Goal: Contribute content: Add original content to the website for others to see

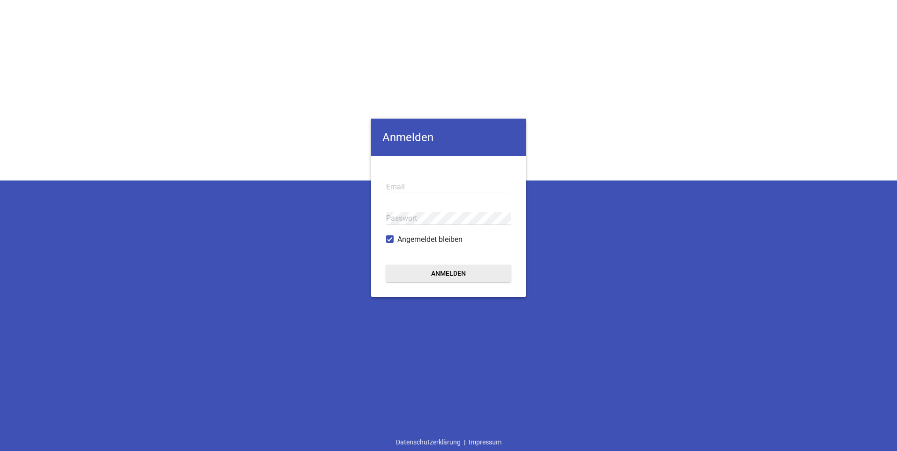
type input "[EMAIL_ADDRESS][DOMAIN_NAME]"
click at [424, 274] on button "Anmelden" at bounding box center [448, 273] width 125 height 17
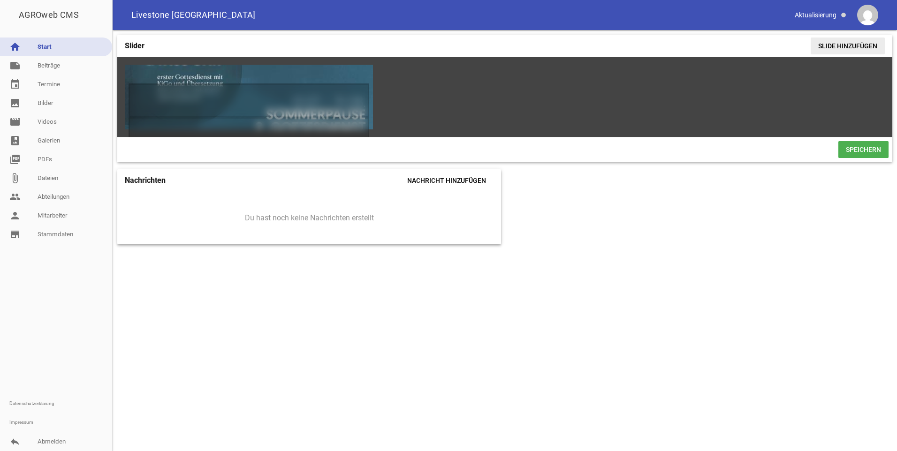
click at [851, 42] on span "Slide hinzufügen" at bounding box center [847, 46] width 74 height 17
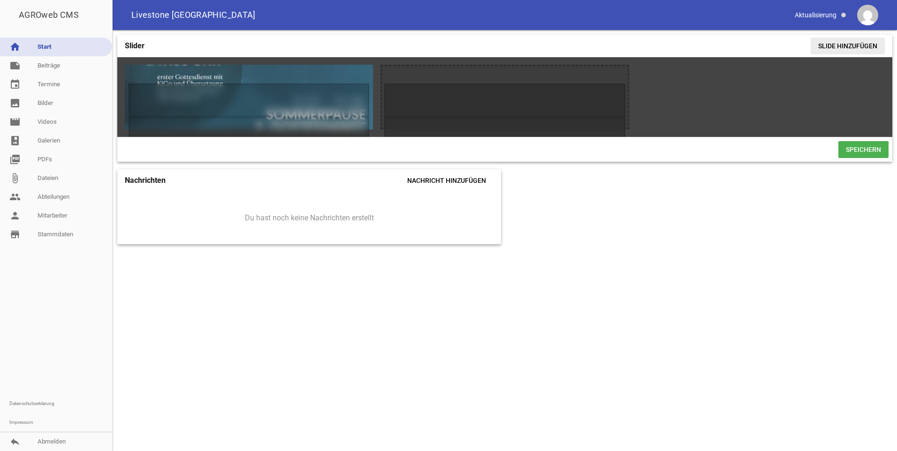
click at [831, 43] on span "Slide hinzufügen" at bounding box center [847, 46] width 74 height 17
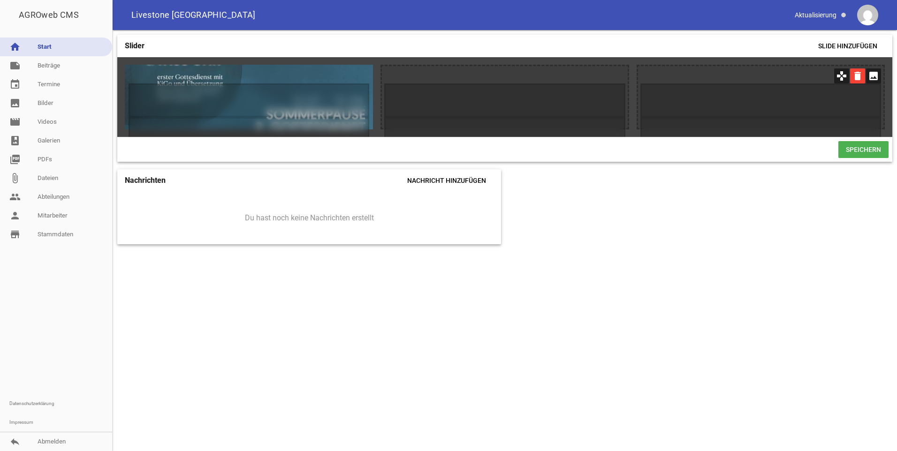
click at [859, 78] on icon "delete" at bounding box center [857, 75] width 15 height 15
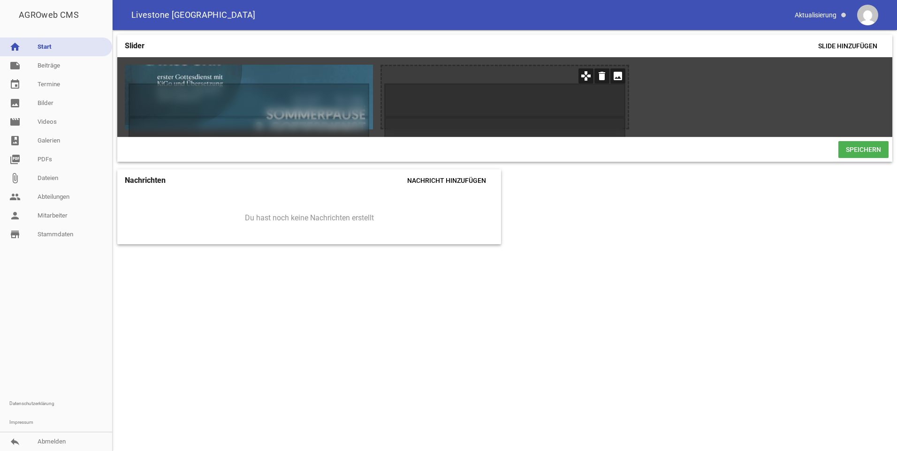
click at [616, 73] on icon "image" at bounding box center [617, 75] width 15 height 15
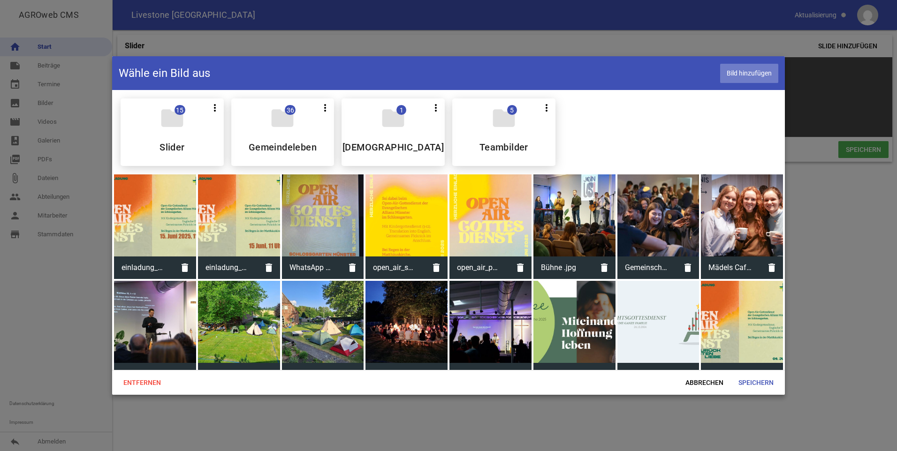
click at [736, 74] on span "Bild hinzufügen" at bounding box center [749, 73] width 58 height 19
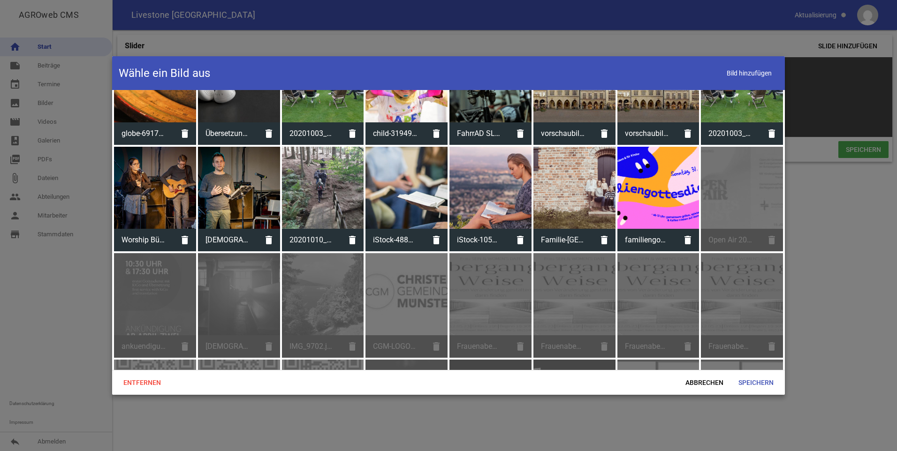
scroll to position [2204, 0]
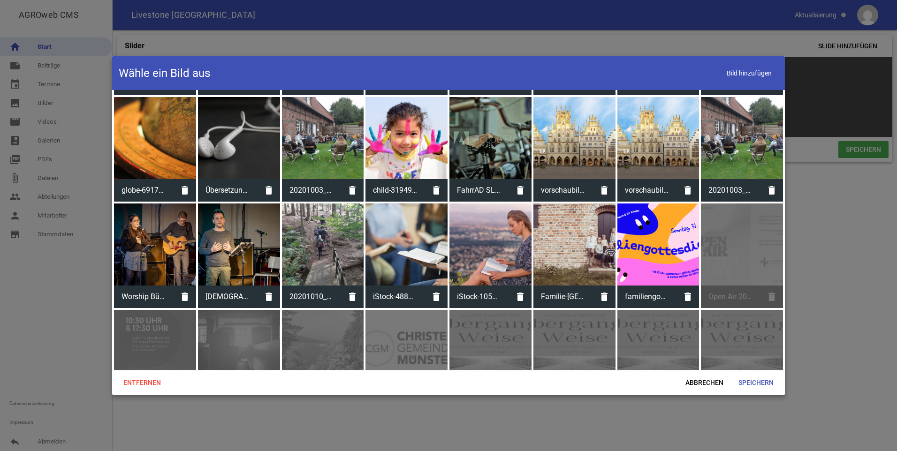
click at [669, 233] on div at bounding box center [658, 245] width 82 height 82
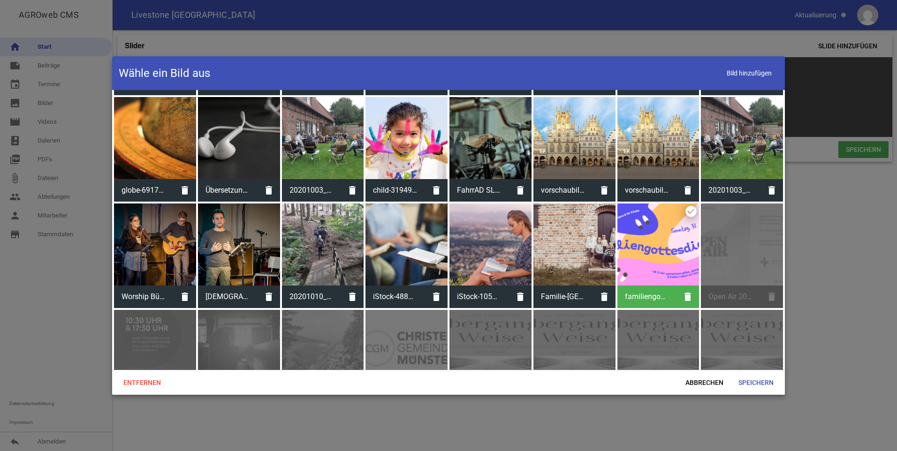
click at [669, 233] on div at bounding box center [658, 245] width 82 height 82
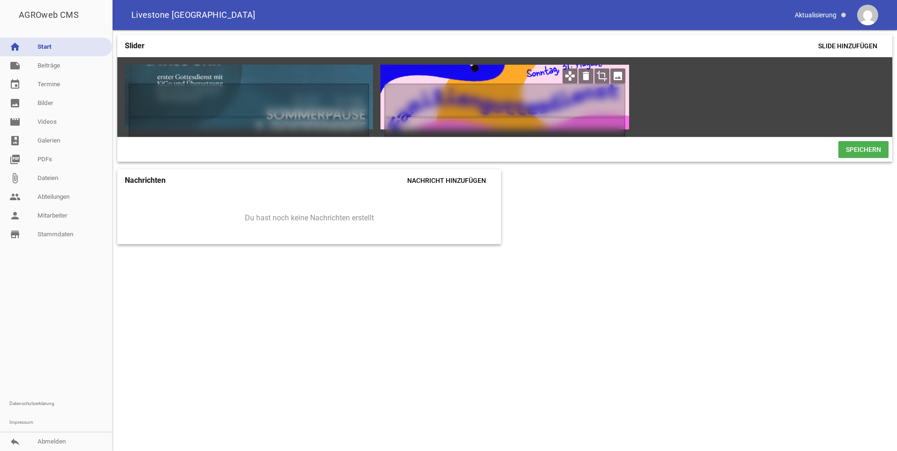
click at [573, 76] on icon "games" at bounding box center [569, 75] width 15 height 15
click at [569, 76] on icon "games" at bounding box center [569, 75] width 15 height 15
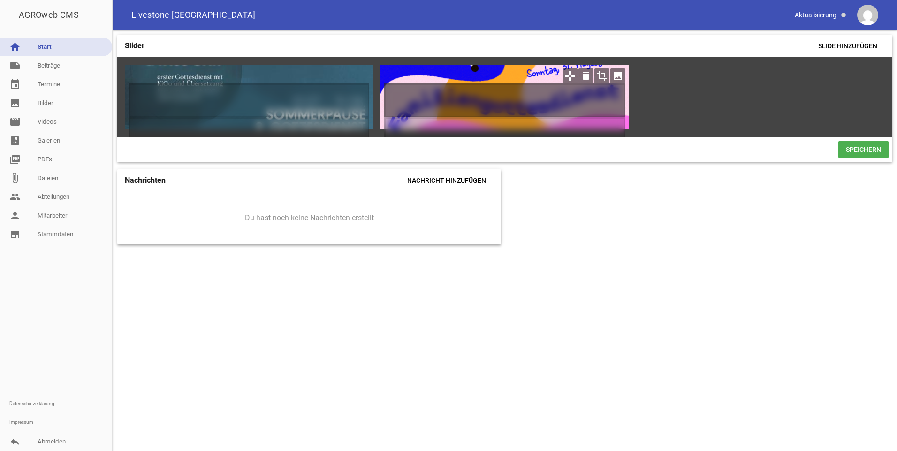
drag, startPoint x: 529, startPoint y: 110, endPoint x: 537, endPoint y: 91, distance: 20.4
click at [521, 89] on h1 at bounding box center [504, 100] width 241 height 34
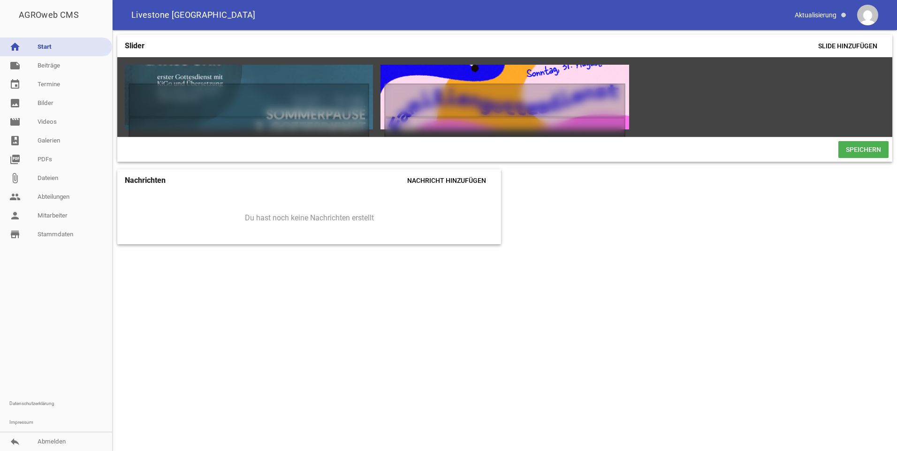
click at [673, 97] on div "games delete crop image games delete crop image" at bounding box center [504, 97] width 775 height 80
click at [599, 75] on icon "crop" at bounding box center [601, 75] width 15 height 15
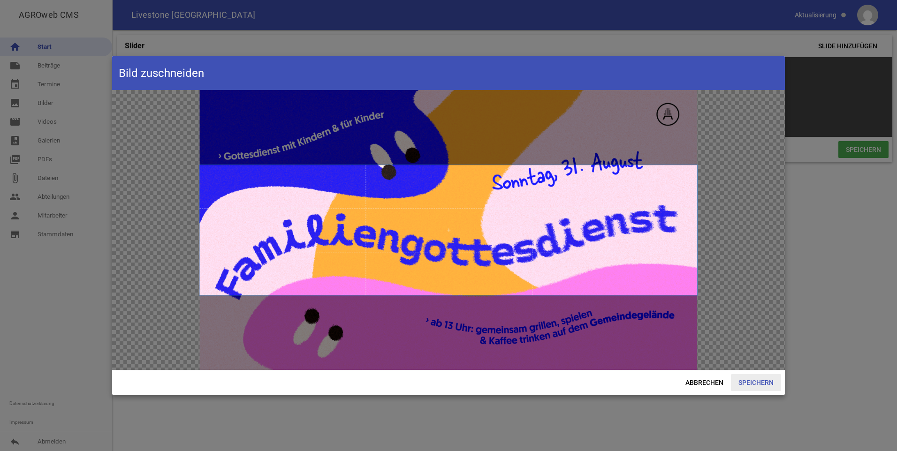
click at [751, 382] on span "Speichern" at bounding box center [756, 382] width 50 height 17
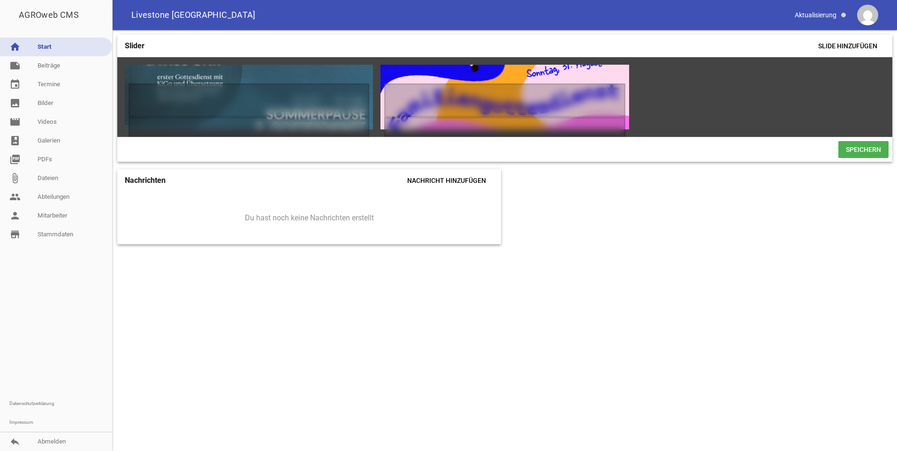
click at [853, 153] on span "Speichern" at bounding box center [863, 149] width 50 height 17
click at [852, 151] on span "Speichern" at bounding box center [863, 149] width 50 height 17
click at [603, 77] on icon "crop" at bounding box center [601, 75] width 15 height 15
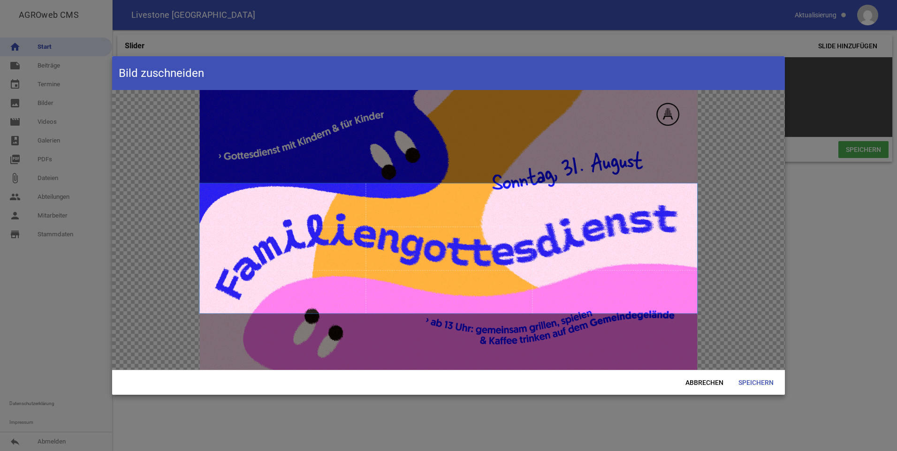
click at [533, 228] on span at bounding box center [448, 248] width 498 height 129
click at [763, 386] on span "Speichern" at bounding box center [756, 382] width 50 height 17
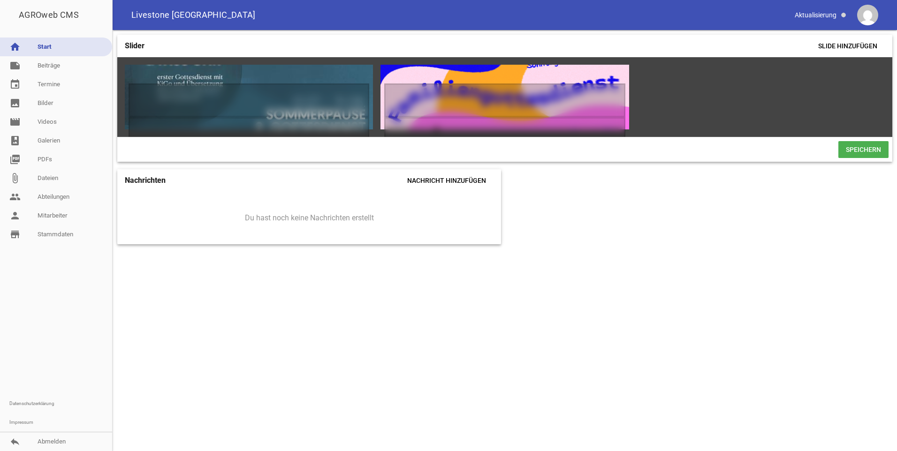
click at [868, 155] on span "Speichern" at bounding box center [863, 149] width 50 height 17
click at [603, 73] on icon "crop" at bounding box center [601, 75] width 15 height 15
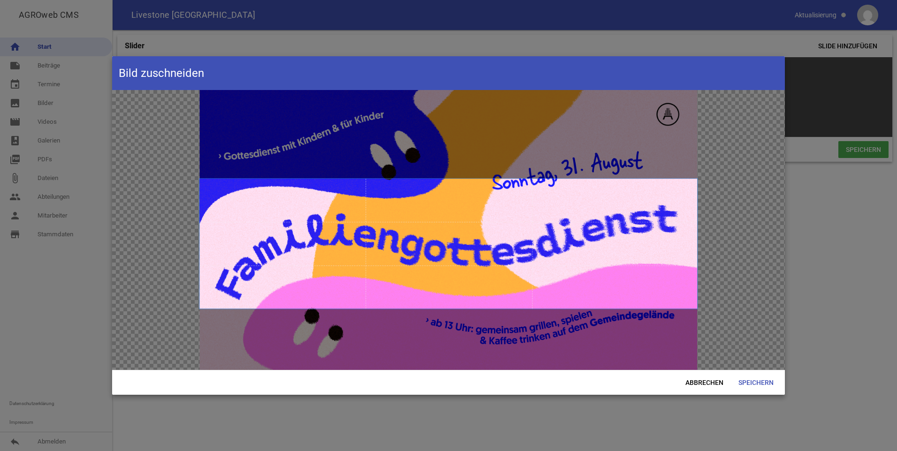
click at [539, 239] on span at bounding box center [448, 243] width 498 height 129
click at [762, 384] on span "Speichern" at bounding box center [756, 382] width 50 height 17
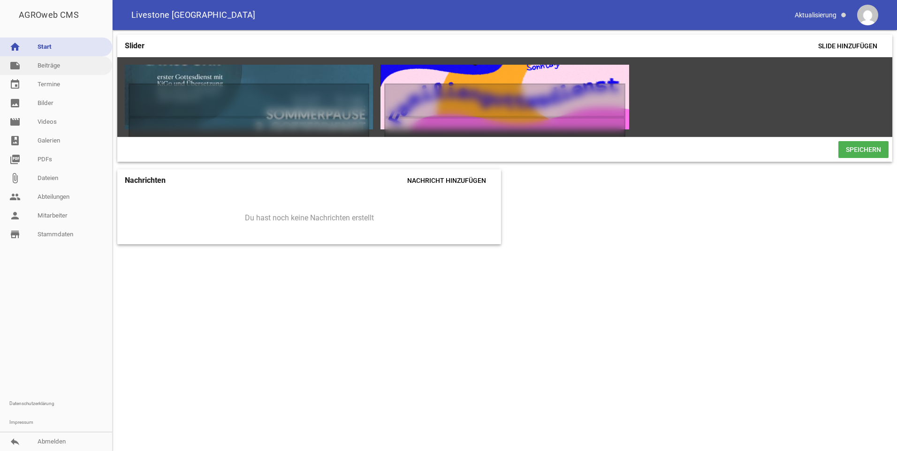
click at [41, 66] on link "note Beiträge" at bounding box center [56, 65] width 112 height 19
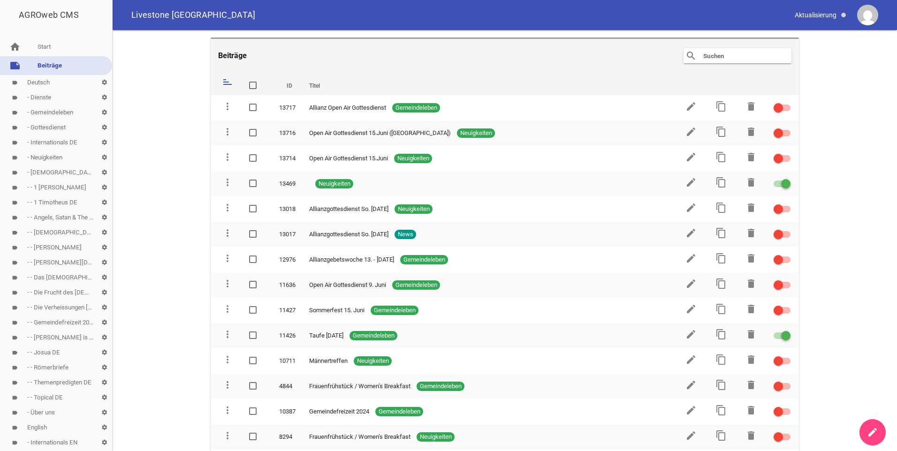
click at [46, 158] on link "label - Neuigkeiten settings" at bounding box center [56, 157] width 112 height 15
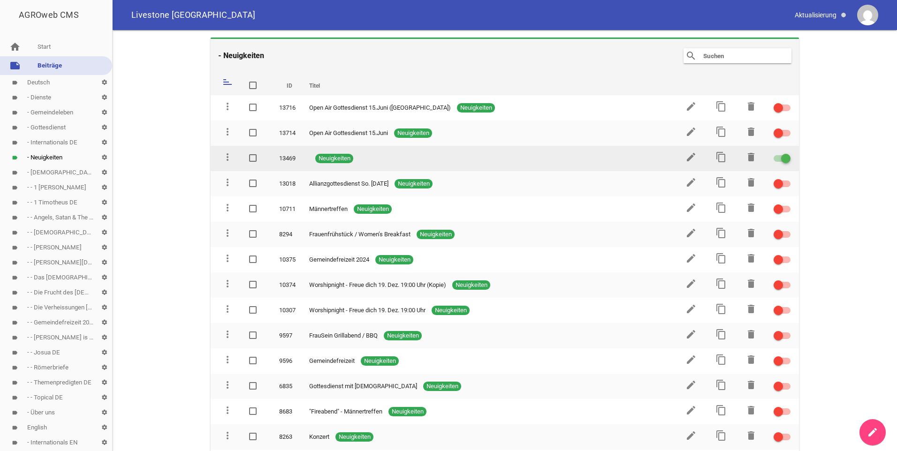
click at [370, 158] on div "Neuigkeiten" at bounding box center [487, 158] width 357 height 9
click at [288, 159] on td "13469" at bounding box center [286, 158] width 30 height 25
click at [325, 158] on span "Neuigkeiten" at bounding box center [334, 158] width 38 height 9
click at [689, 157] on icon "edit" at bounding box center [690, 156] width 11 height 11
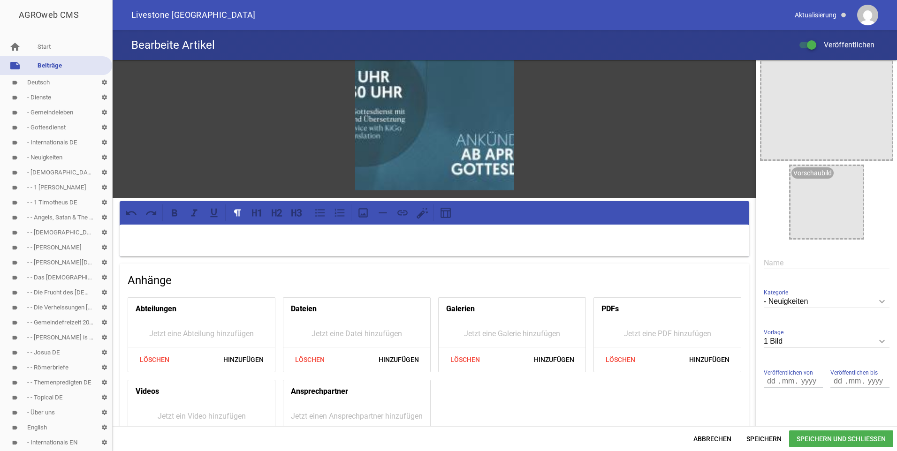
scroll to position [47, 0]
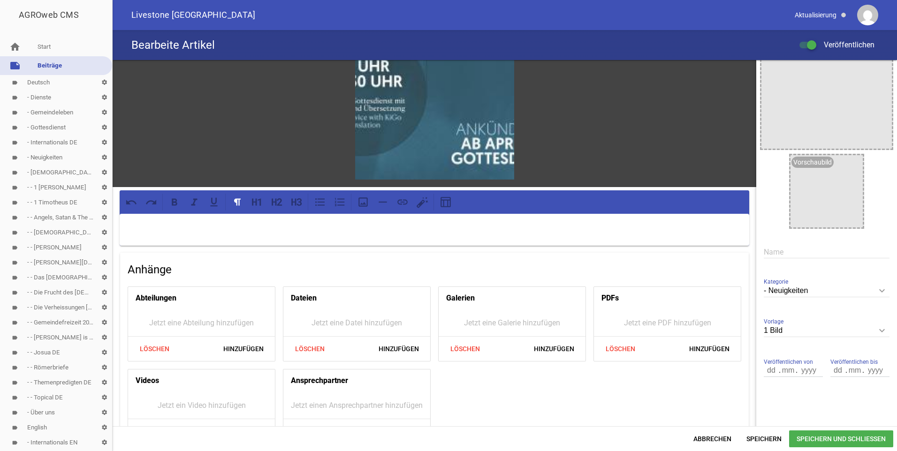
click at [859, 441] on span "Speichern und Schließen" at bounding box center [841, 438] width 104 height 17
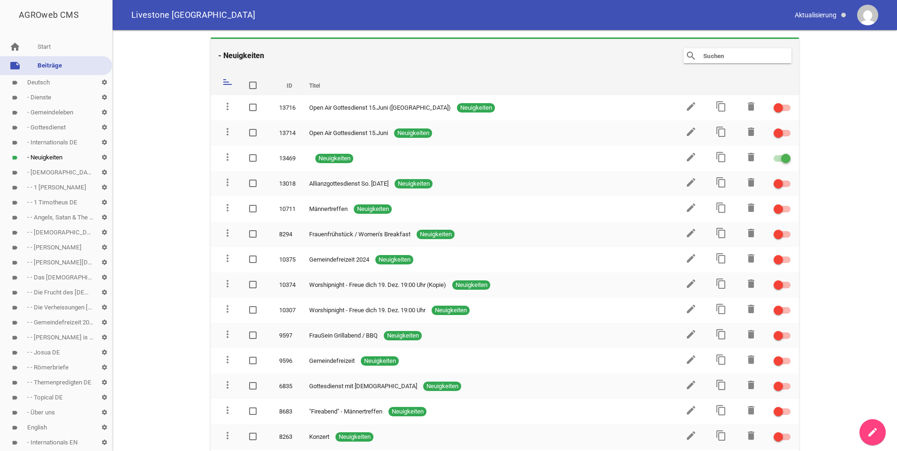
click at [871, 434] on icon "create" at bounding box center [872, 432] width 11 height 11
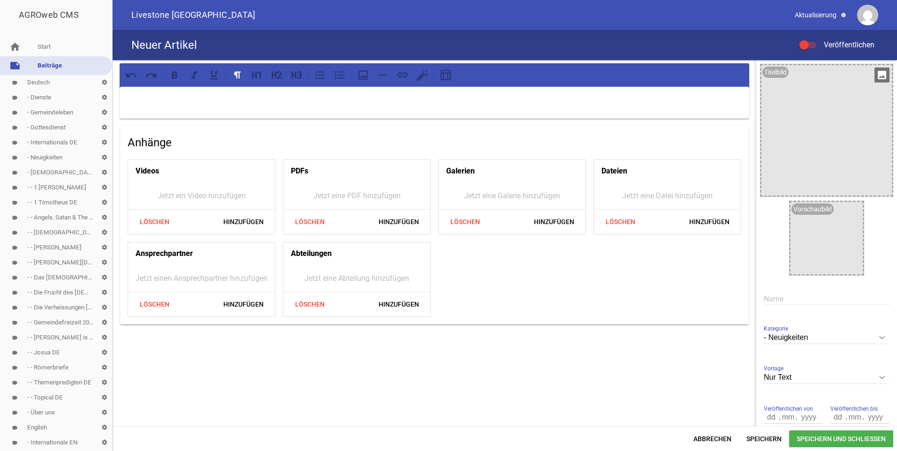
click at [876, 75] on icon "image" at bounding box center [881, 75] width 15 height 15
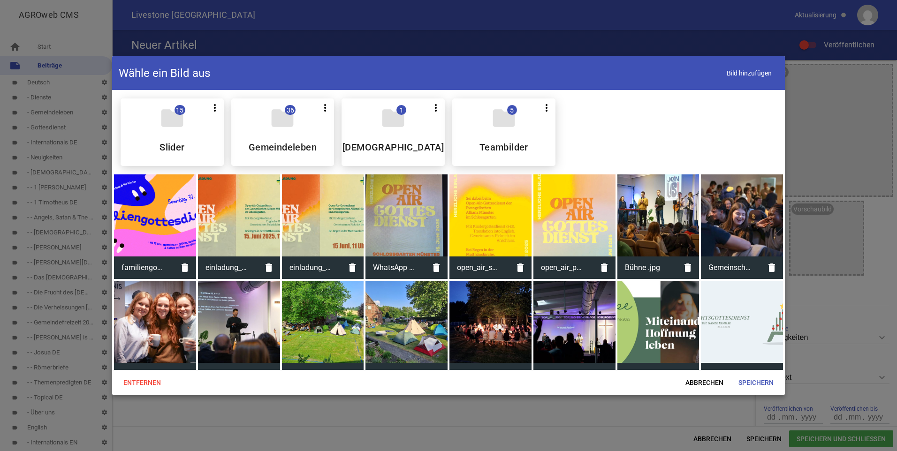
click at [174, 218] on div at bounding box center [155, 215] width 82 height 82
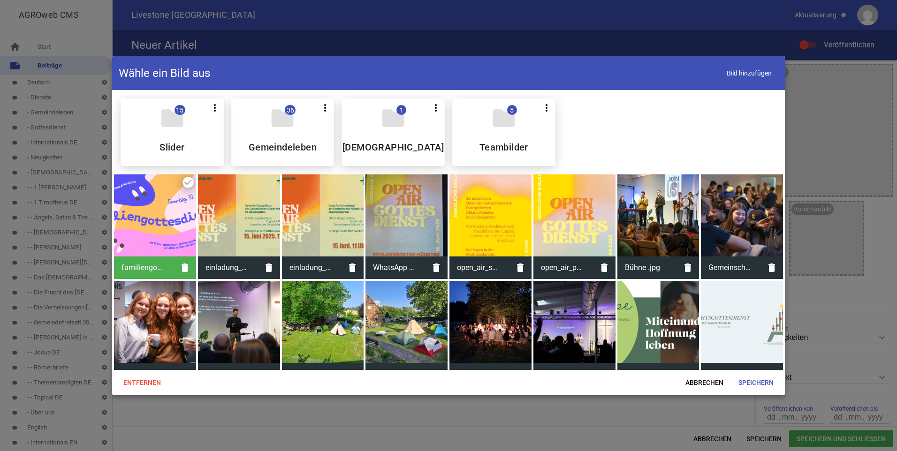
click at [170, 197] on div at bounding box center [155, 215] width 82 height 82
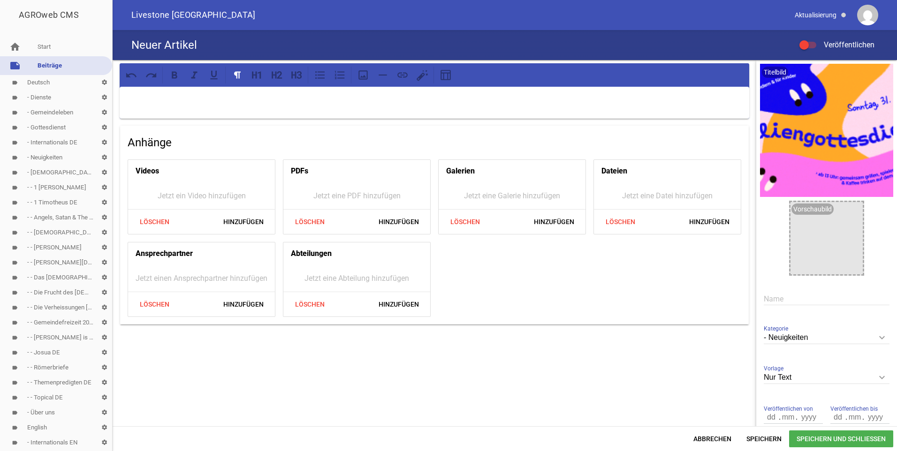
click at [852, 438] on span "Speichern und Schließen" at bounding box center [841, 438] width 104 height 17
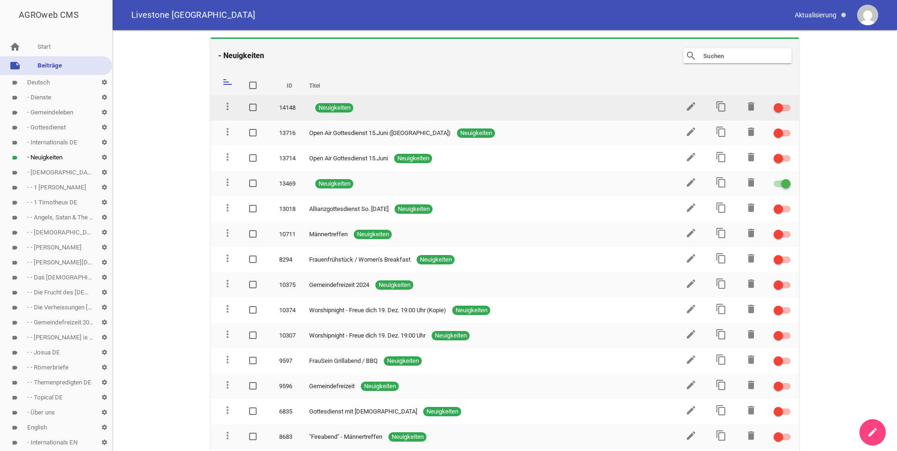
click at [785, 110] on td at bounding box center [782, 107] width 34 height 25
click at [784, 108] on div at bounding box center [781, 108] width 17 height 7
click at [787, 102] on input "checkbox" at bounding box center [787, 102] width 0 height 0
click at [685, 105] on icon "edit" at bounding box center [690, 106] width 11 height 11
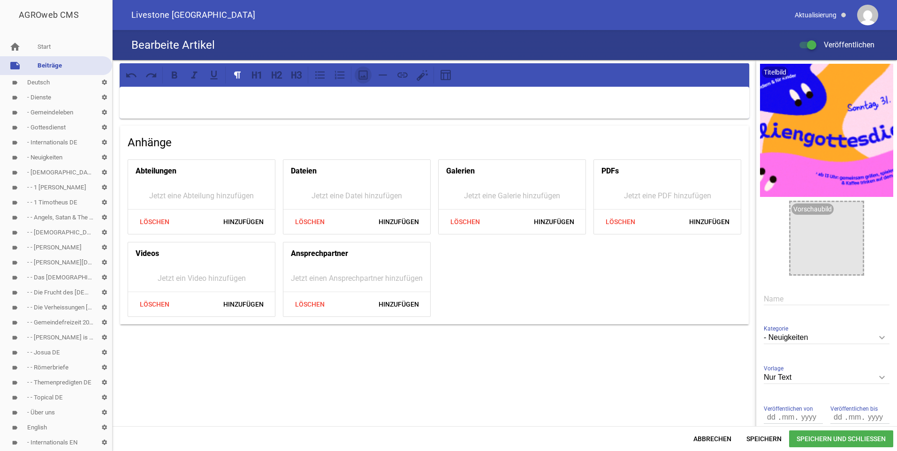
click at [363, 75] on icon at bounding box center [363, 75] width 12 height 12
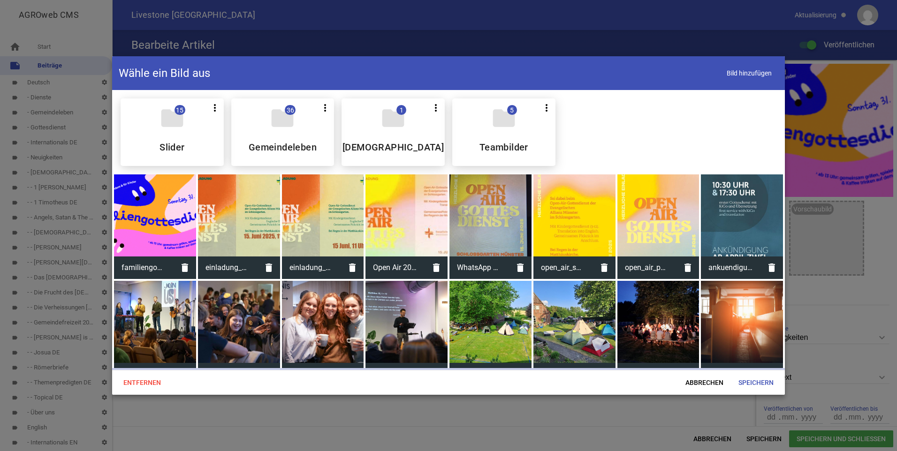
click at [150, 219] on div at bounding box center [155, 215] width 82 height 82
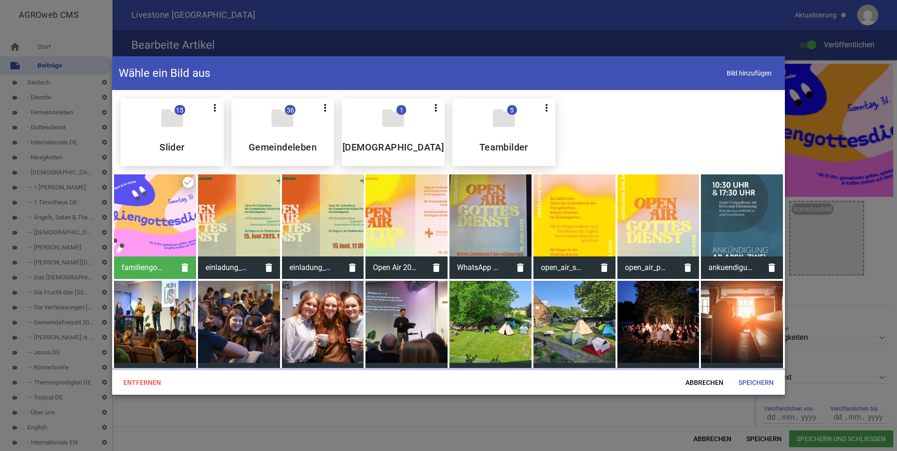
click at [150, 219] on div at bounding box center [155, 215] width 82 height 82
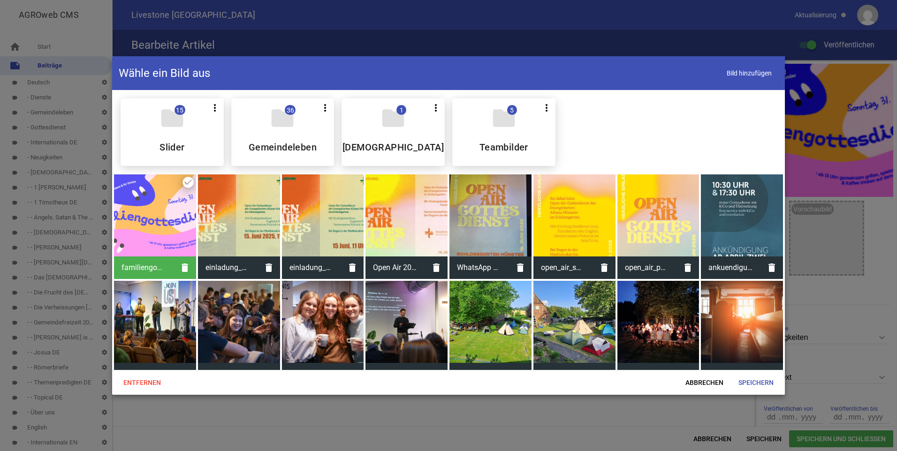
click at [157, 210] on div at bounding box center [155, 215] width 82 height 82
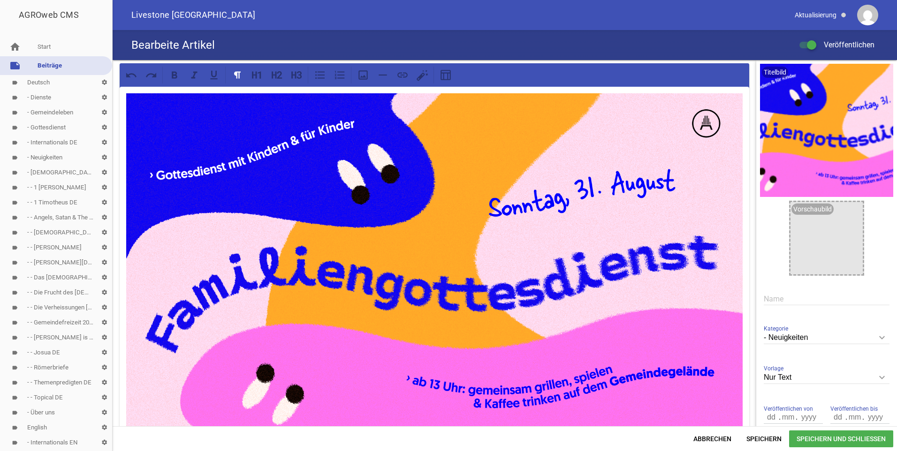
click at [813, 444] on span "Speichern und Schließen" at bounding box center [841, 438] width 104 height 17
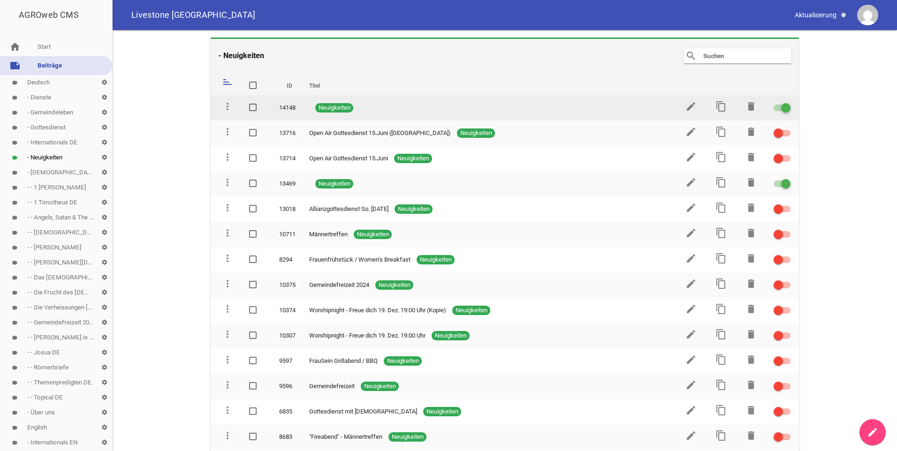
click at [679, 105] on td "edit" at bounding box center [690, 107] width 30 height 25
click at [685, 108] on icon "edit" at bounding box center [690, 106] width 11 height 11
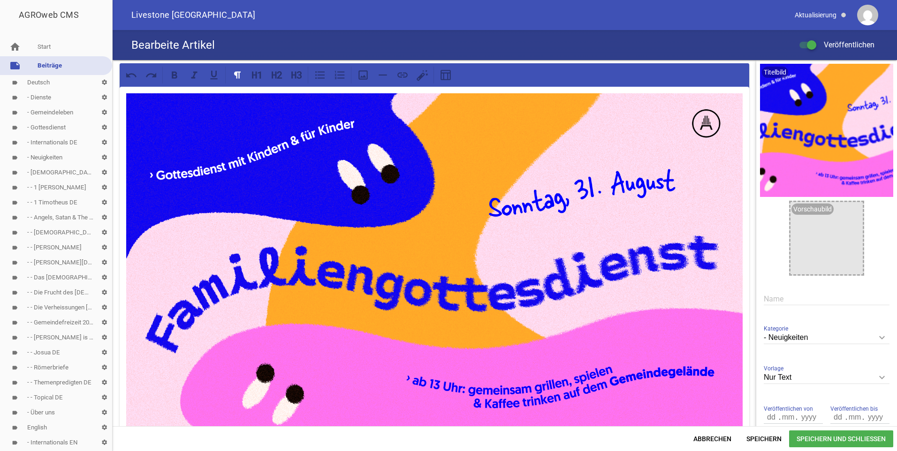
click at [773, 297] on input "text" at bounding box center [826, 299] width 126 height 13
type input "Familiengottesdienst"
click at [838, 439] on span "Speichern und Schließen" at bounding box center [841, 438] width 104 height 17
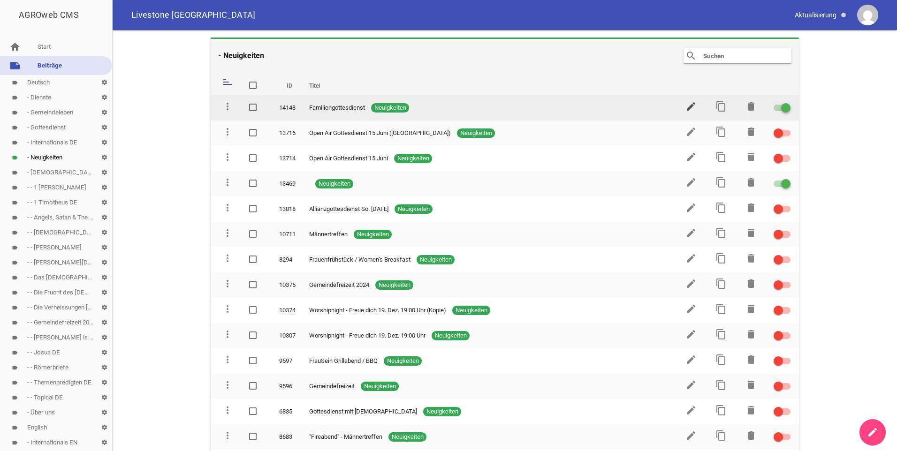
click at [685, 108] on icon "edit" at bounding box center [690, 106] width 11 height 11
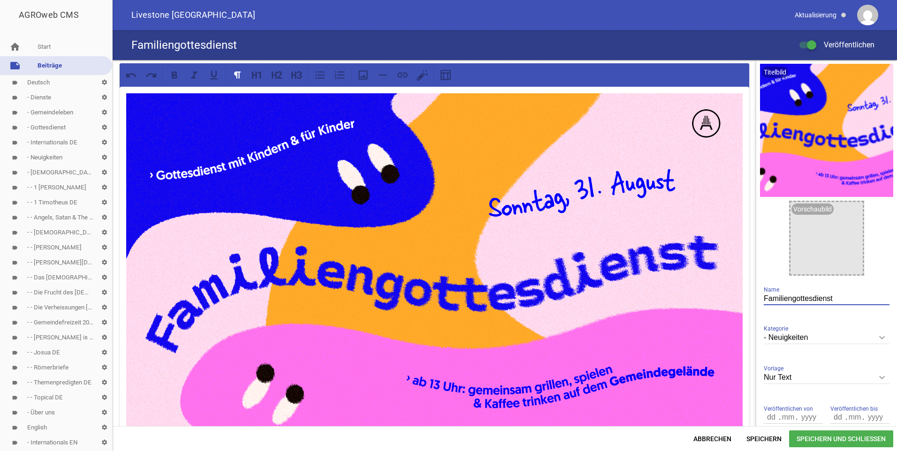
click at [835, 299] on input "Familiengottesdienst" at bounding box center [826, 299] width 126 height 13
type input "Familiengottesdienst am [DATE]"
click at [839, 433] on span "Speichern und Schließen" at bounding box center [841, 438] width 104 height 17
